Goal: Download file/media

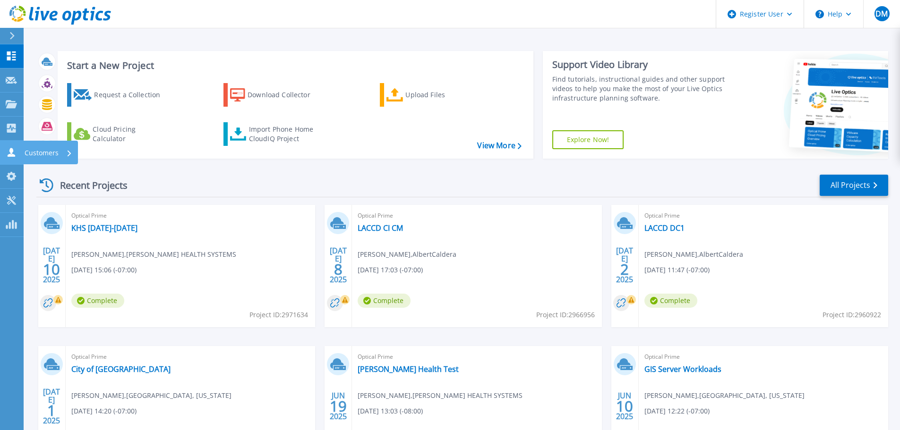
click at [16, 153] on icon at bounding box center [11, 152] width 11 height 9
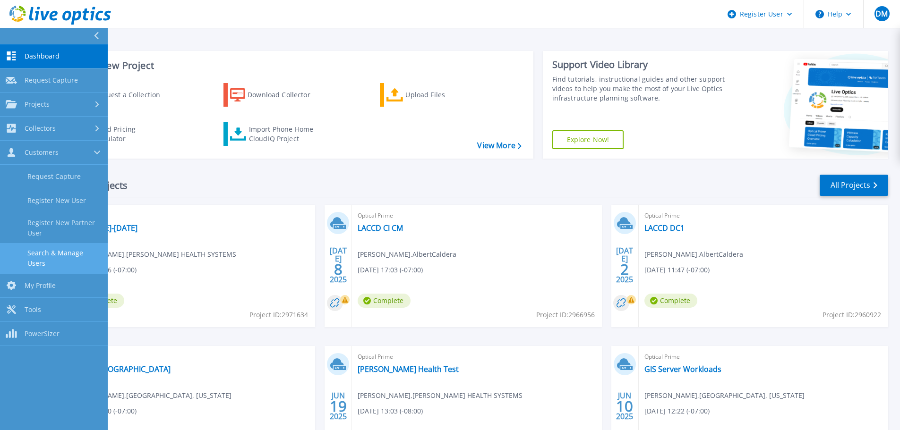
click at [45, 254] on link "Search & Manage Users" at bounding box center [54, 258] width 108 height 30
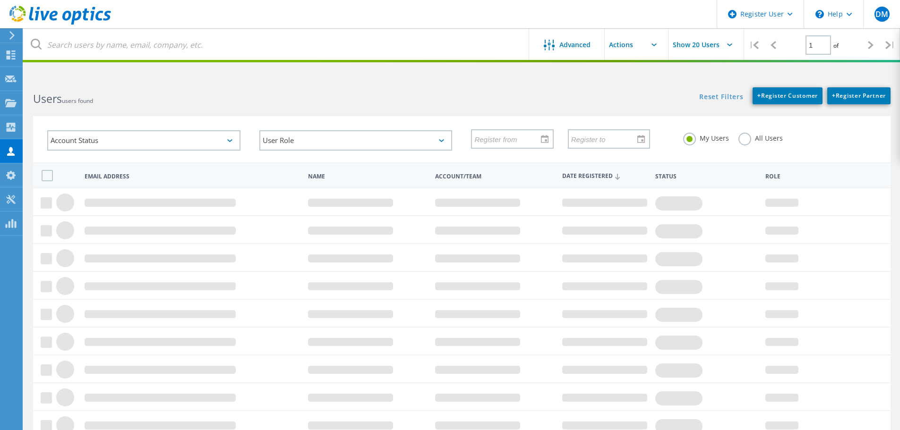
click at [744, 141] on label "All Users" at bounding box center [761, 137] width 44 height 9
click at [0, 0] on input "All Users" at bounding box center [0, 0] width 0 height 0
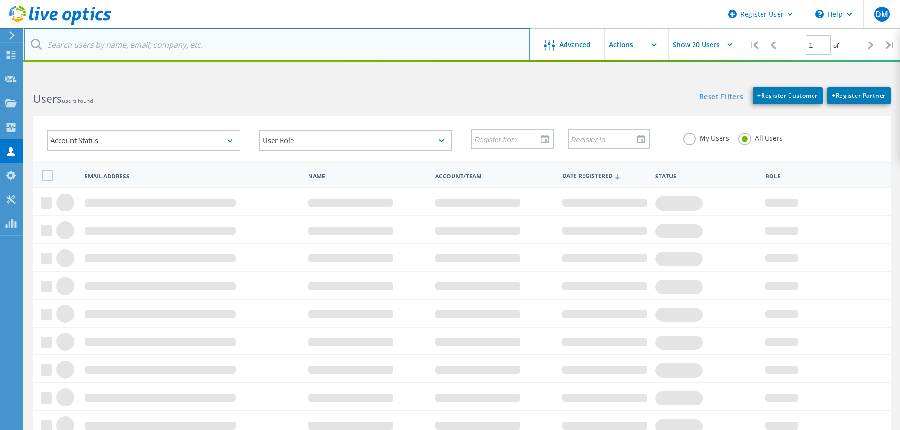
click at [292, 29] on input "text" at bounding box center [277, 44] width 506 height 33
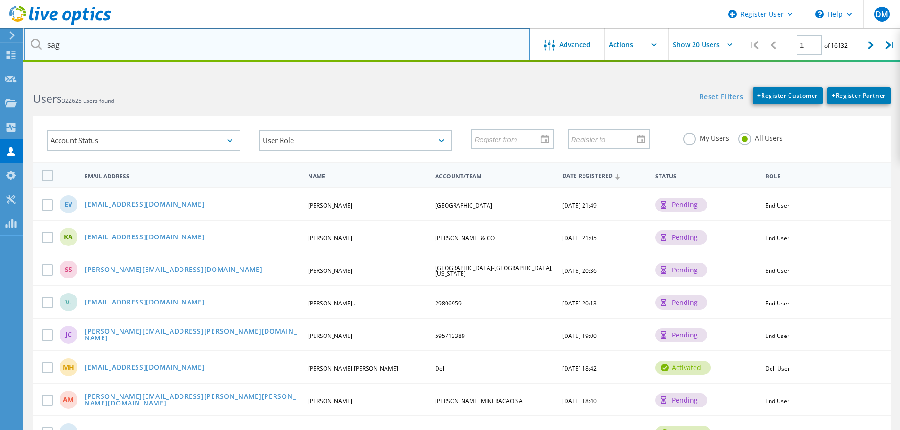
type input "[EMAIL_ADDRESS][DOMAIN_NAME]"
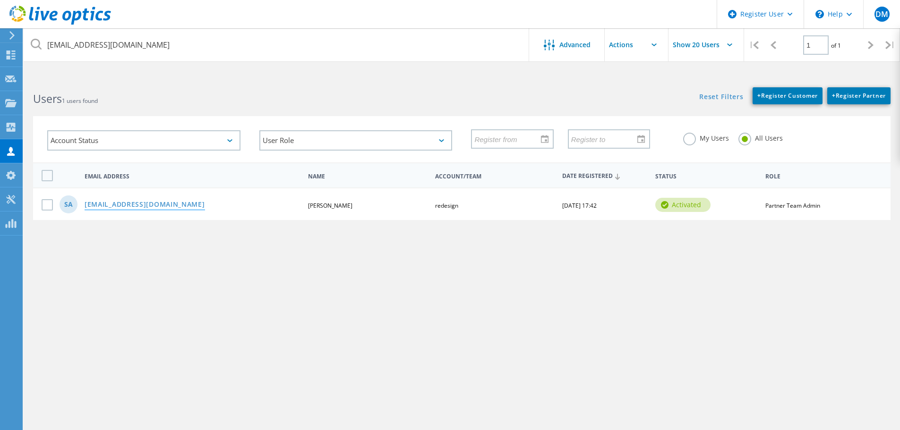
click at [163, 207] on link "[EMAIL_ADDRESS][DOMAIN_NAME]" at bounding box center [145, 205] width 121 height 8
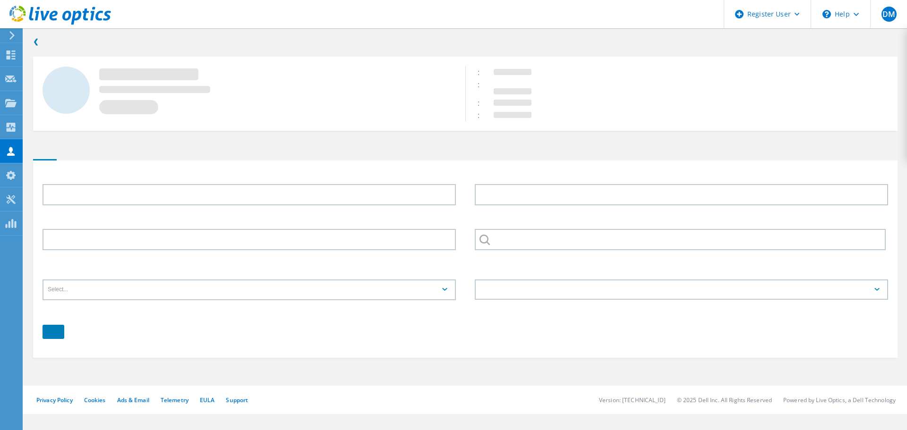
type input "Sam"
type input "Aguilar"
type input "9494661216"
type input "redesign"
type input "English"
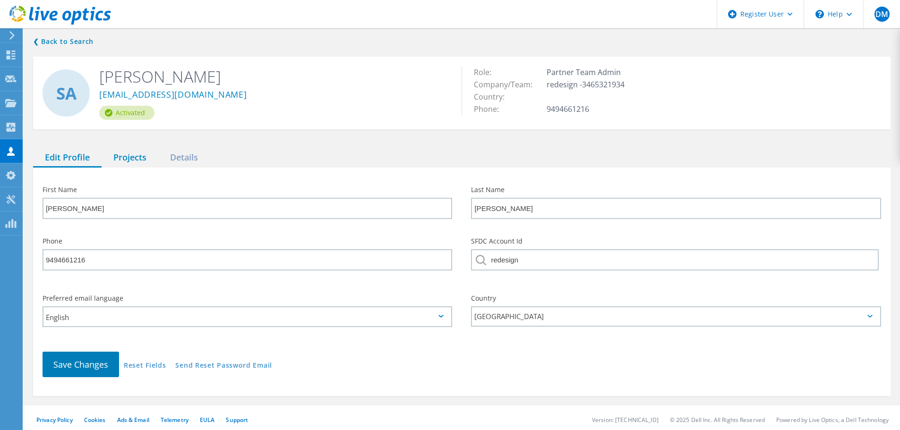
click at [141, 163] on div "Projects" at bounding box center [130, 157] width 57 height 19
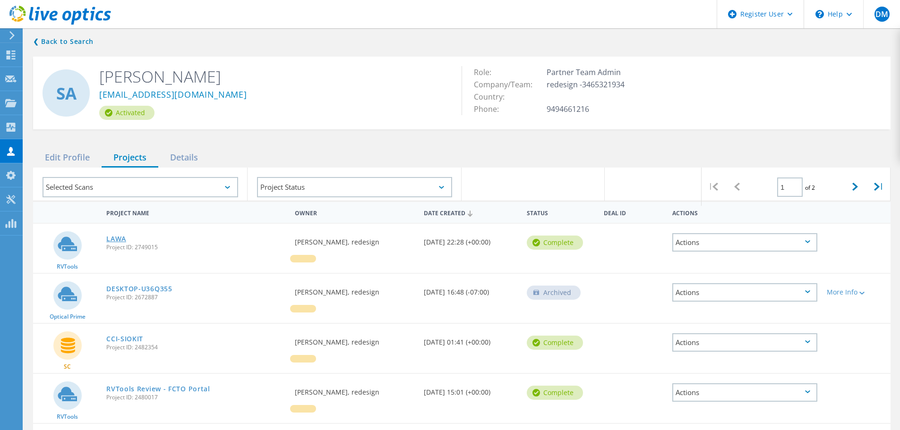
click at [122, 240] on link "LAWA" at bounding box center [116, 239] width 20 height 7
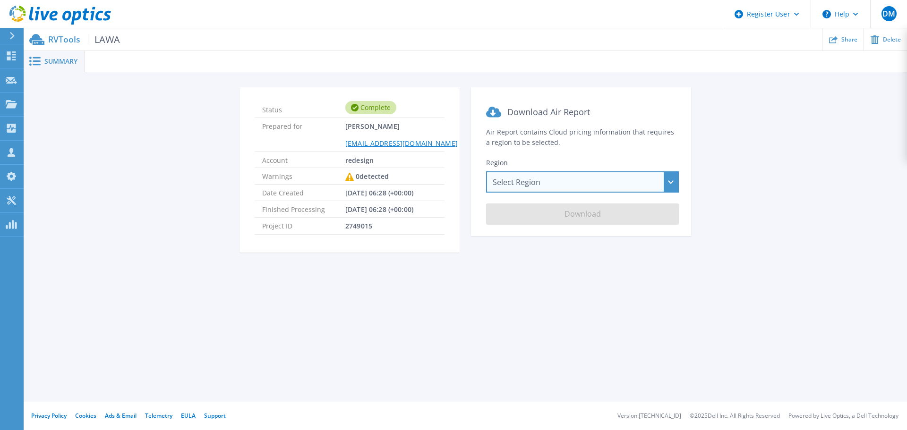
click at [585, 190] on div "Select Region [GEOGRAPHIC_DATA] ([GEOGRAPHIC_DATA]) [GEOGRAPHIC_DATA] ([GEOGRAP…" at bounding box center [582, 182] width 193 height 21
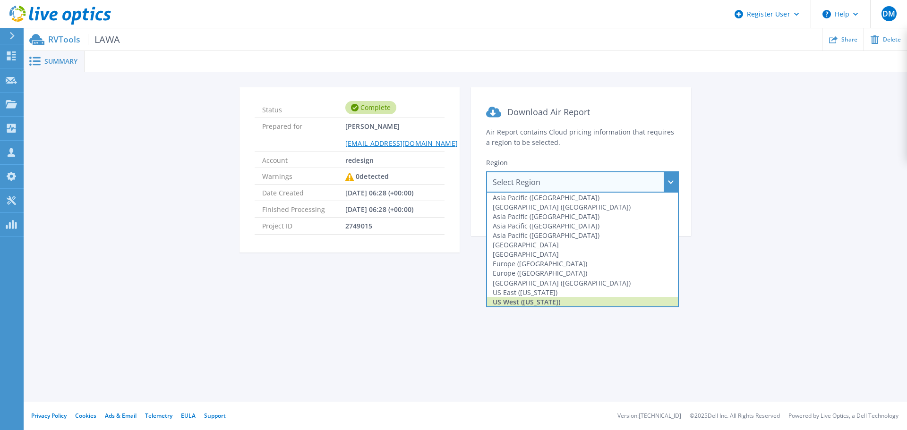
click at [529, 301] on div "US West ([US_STATE])" at bounding box center [582, 301] width 191 height 9
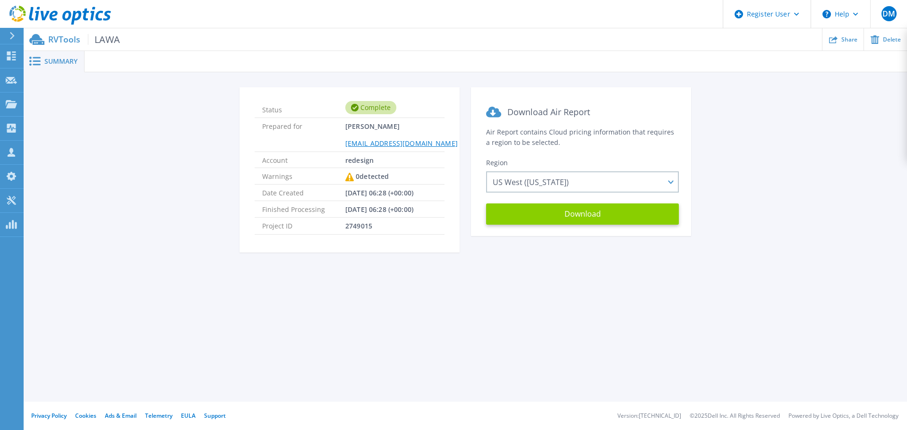
click at [576, 218] on button "Download" at bounding box center [582, 214] width 193 height 21
